Goal: Task Accomplishment & Management: Manage account settings

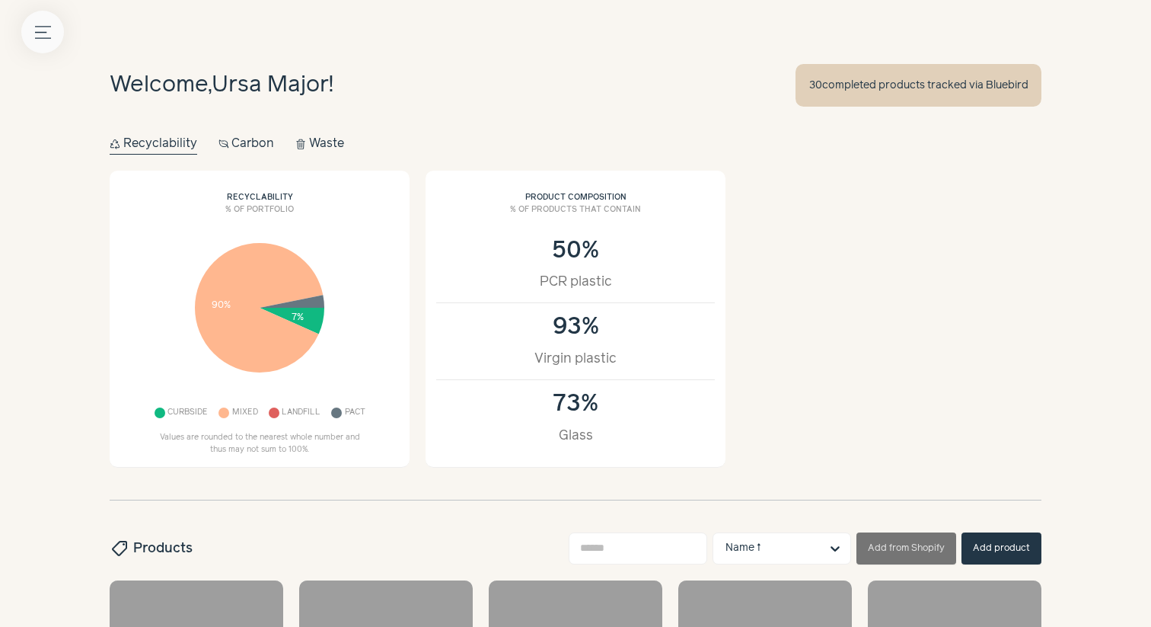
click at [46, 35] on icon "Menu button" at bounding box center [43, 32] width 16 height 16
click at [36, 21] on button "Menu button" at bounding box center [42, 32] width 43 height 43
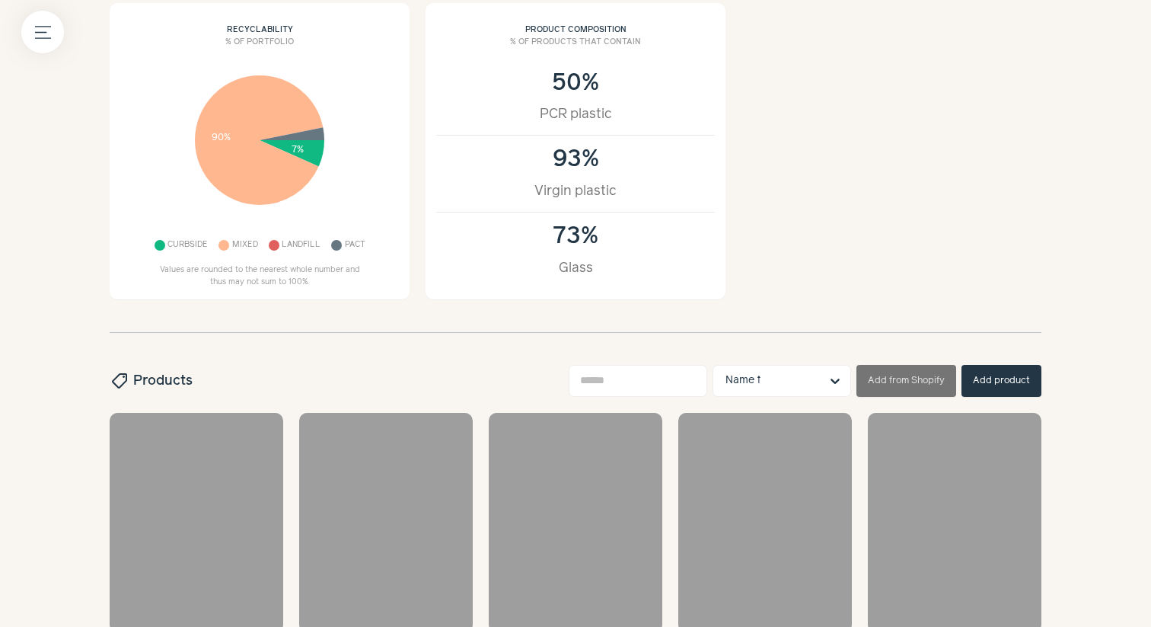
scroll to position [181, 0]
